Goal: Check status: Check status

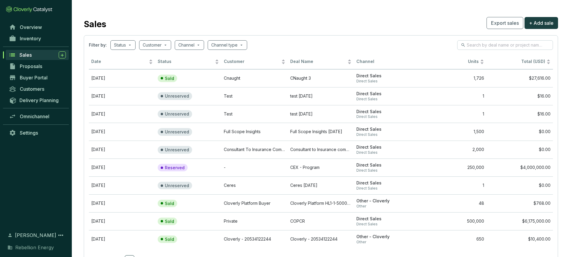
scroll to position [28, 0]
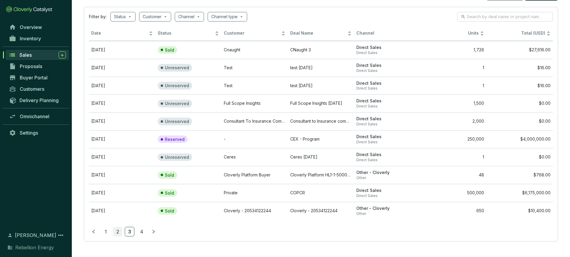
click at [117, 231] on link "2" at bounding box center [117, 232] width 9 height 9
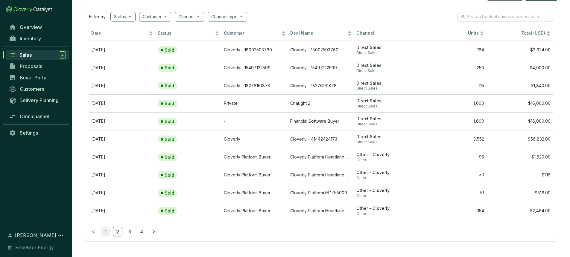
click at [103, 231] on link "1" at bounding box center [105, 232] width 9 height 9
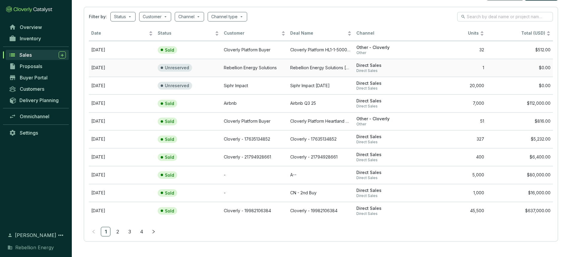
click at [247, 69] on td "Rebellion Energy Solutions" at bounding box center [254, 68] width 66 height 18
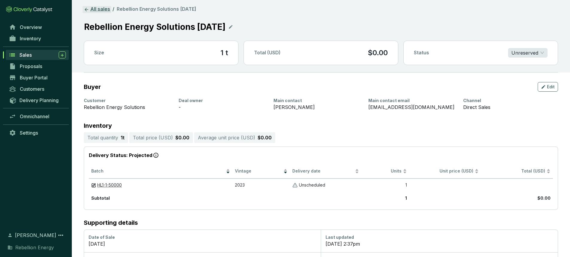
click at [88, 9] on icon at bounding box center [86, 9] width 5 height 5
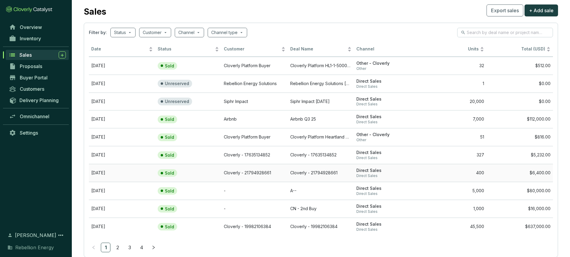
scroll to position [12, 0]
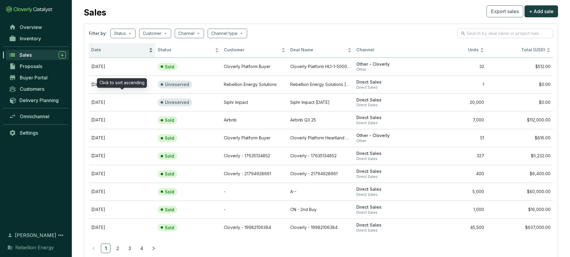
click at [137, 52] on span "Date" at bounding box center [119, 50] width 56 height 6
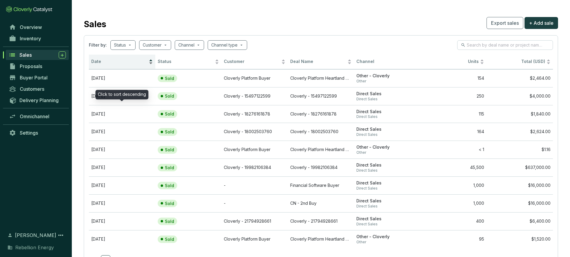
click at [144, 60] on span "Date" at bounding box center [119, 62] width 56 height 6
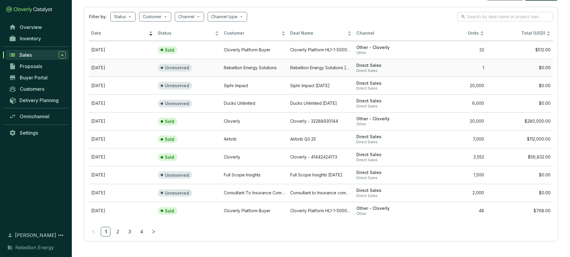
scroll to position [27, 0]
